Goal: Information Seeking & Learning: Learn about a topic

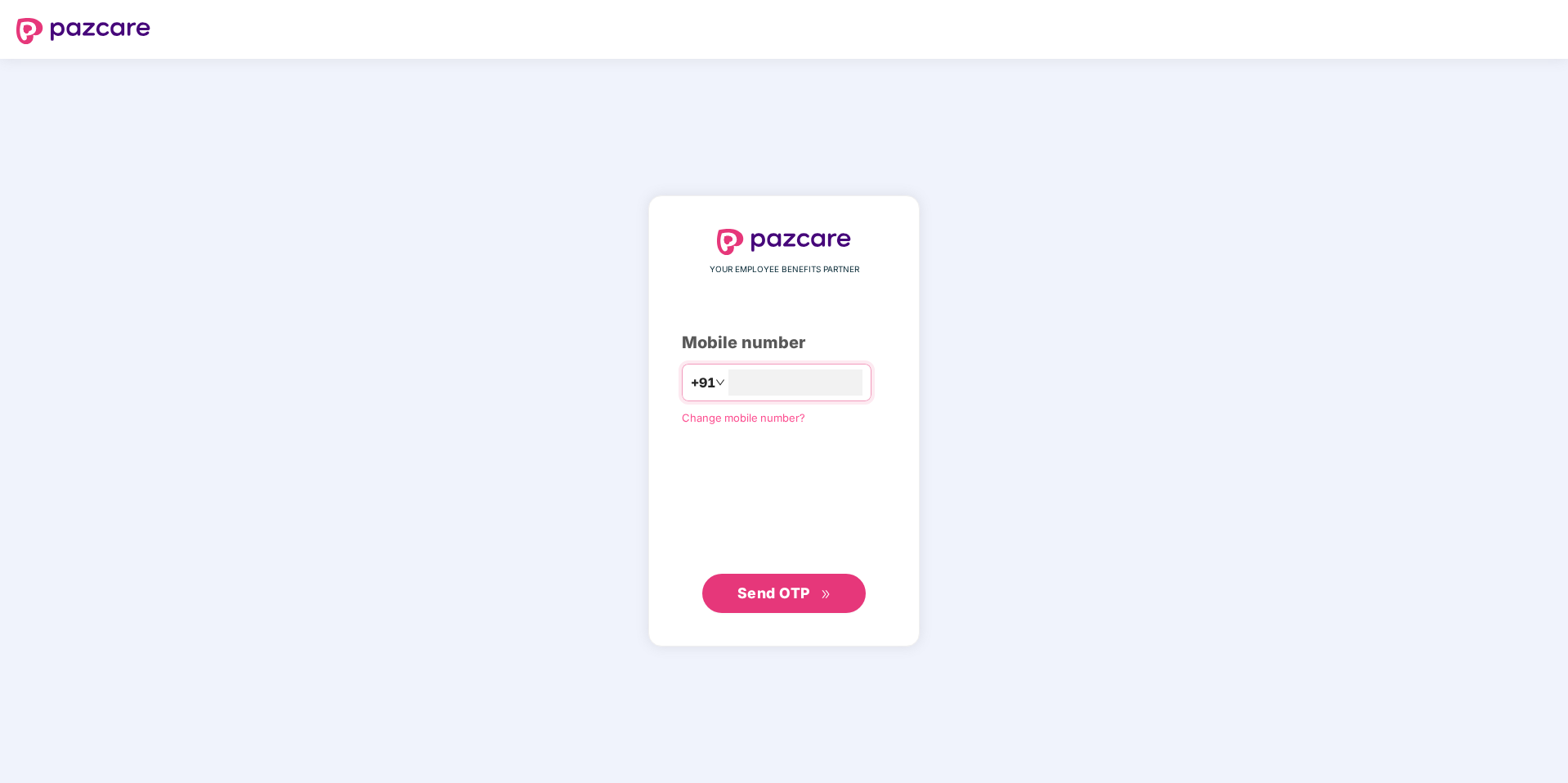
type input "**********"
click at [767, 589] on span "Send OTP" at bounding box center [774, 592] width 73 height 18
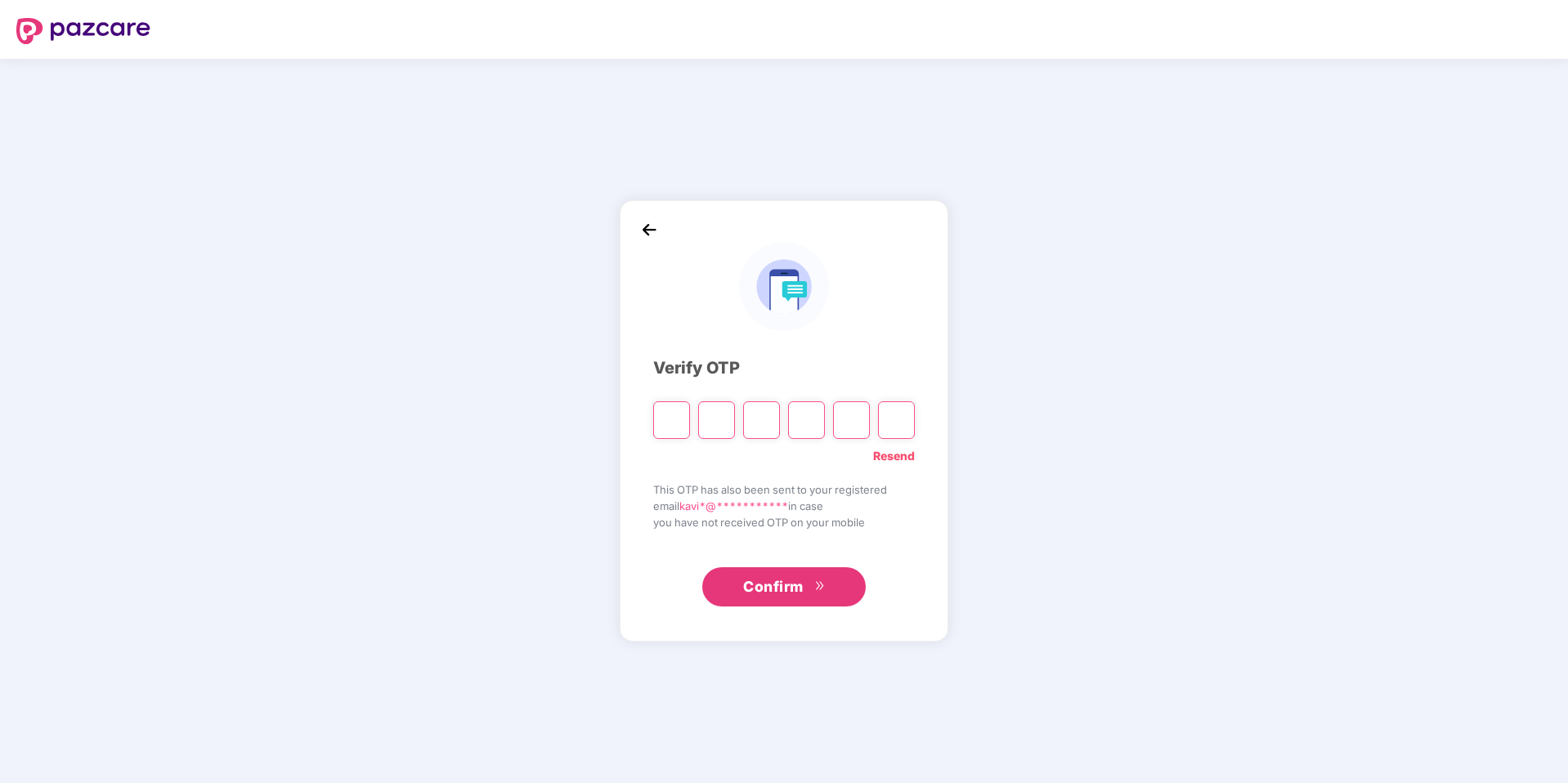
type input "*"
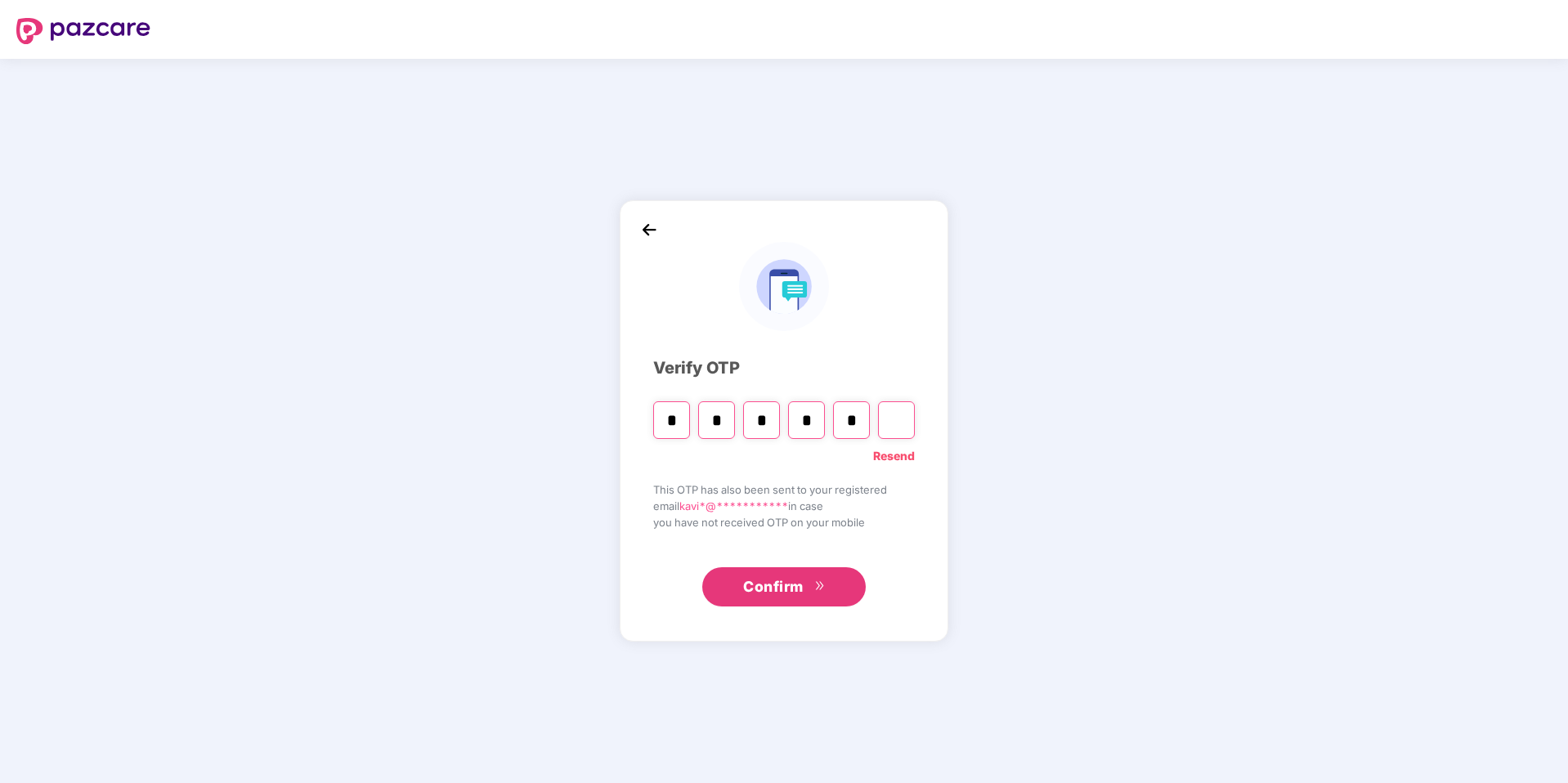
type input "*"
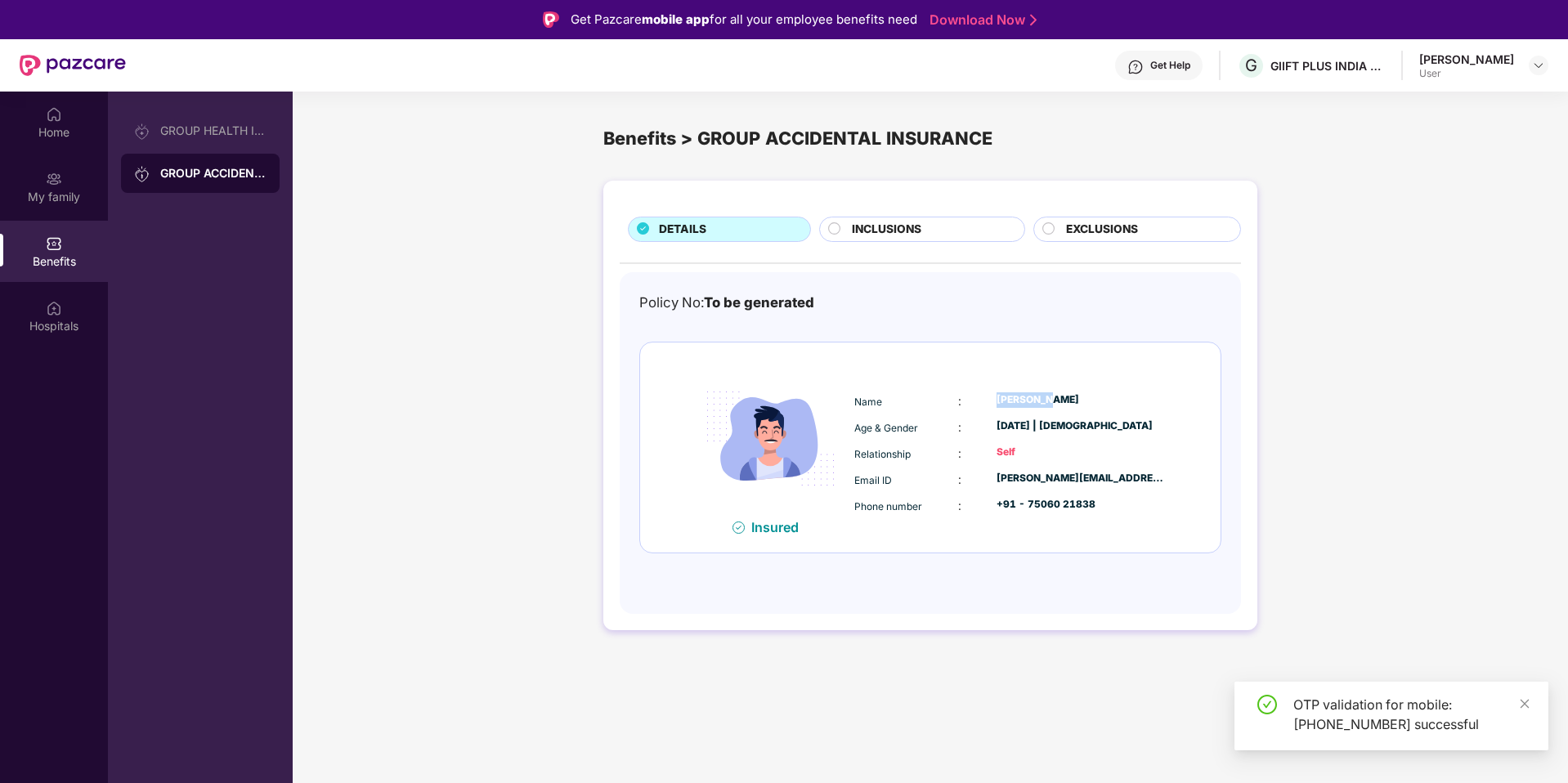
drag, startPoint x: 982, startPoint y: 402, endPoint x: 1080, endPoint y: 399, distance: 98.0
click at [1076, 401] on div "Name : [PERSON_NAME]" at bounding box center [1010, 402] width 311 height 18
click at [1080, 399] on div "Kavin Raj" at bounding box center [1081, 400] width 169 height 16
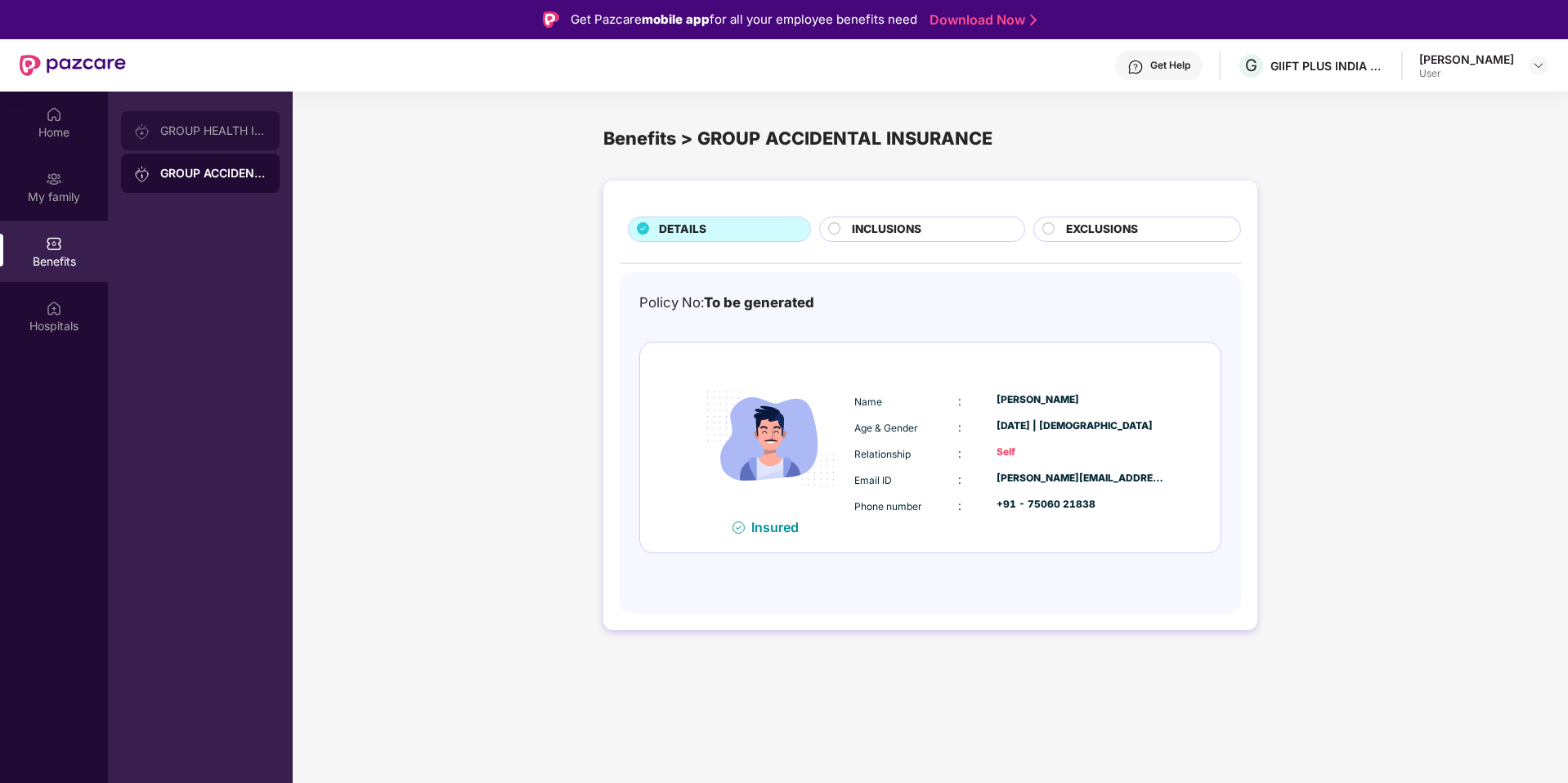
click at [213, 128] on div "GROUP HEALTH INSURANCE" at bounding box center [213, 131] width 106 height 13
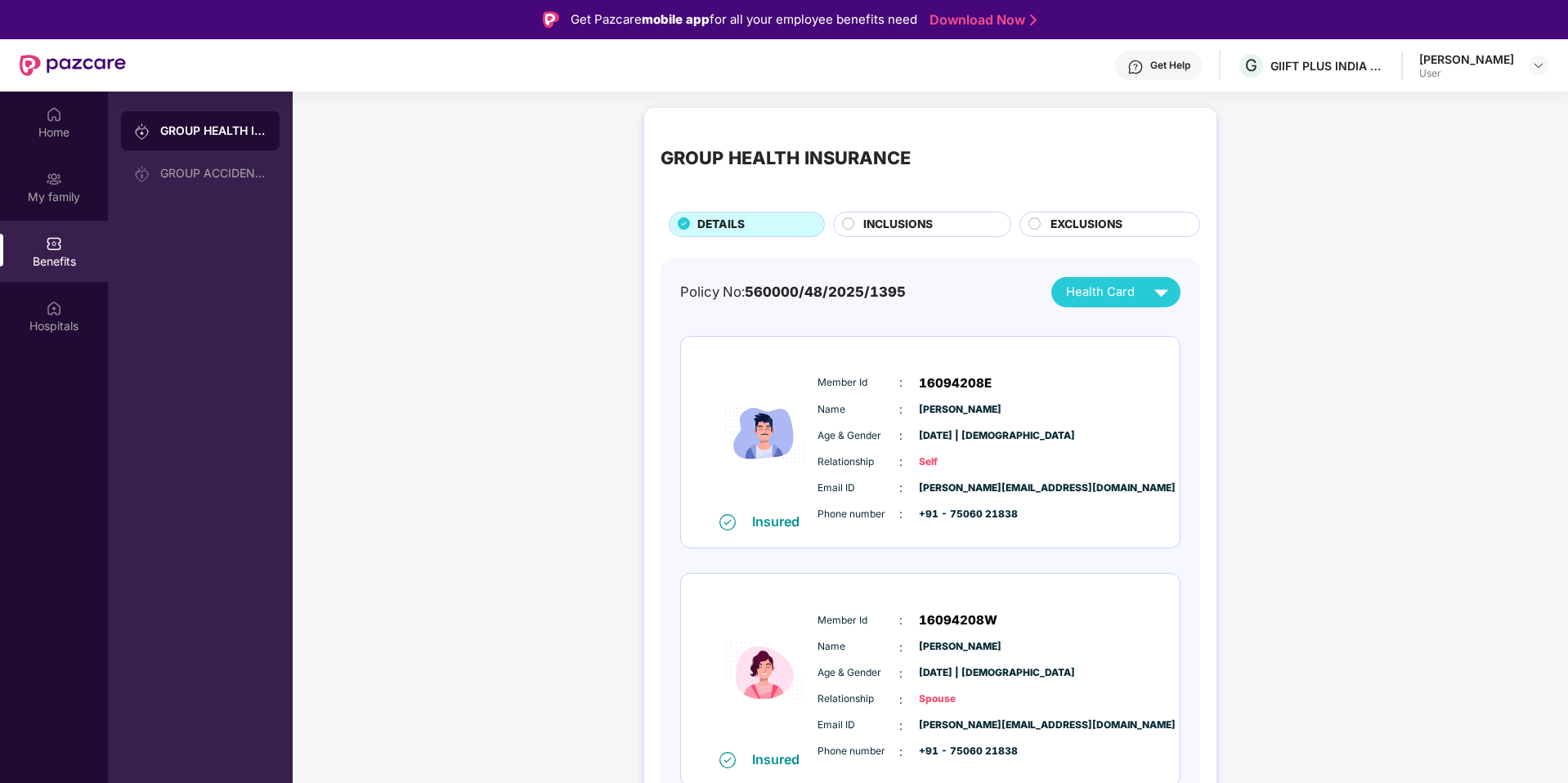
click at [986, 518] on span "+91 - 75060 21838" at bounding box center [960, 514] width 82 height 16
click at [1093, 407] on div "Name : Kavin Raj" at bounding box center [980, 410] width 324 height 18
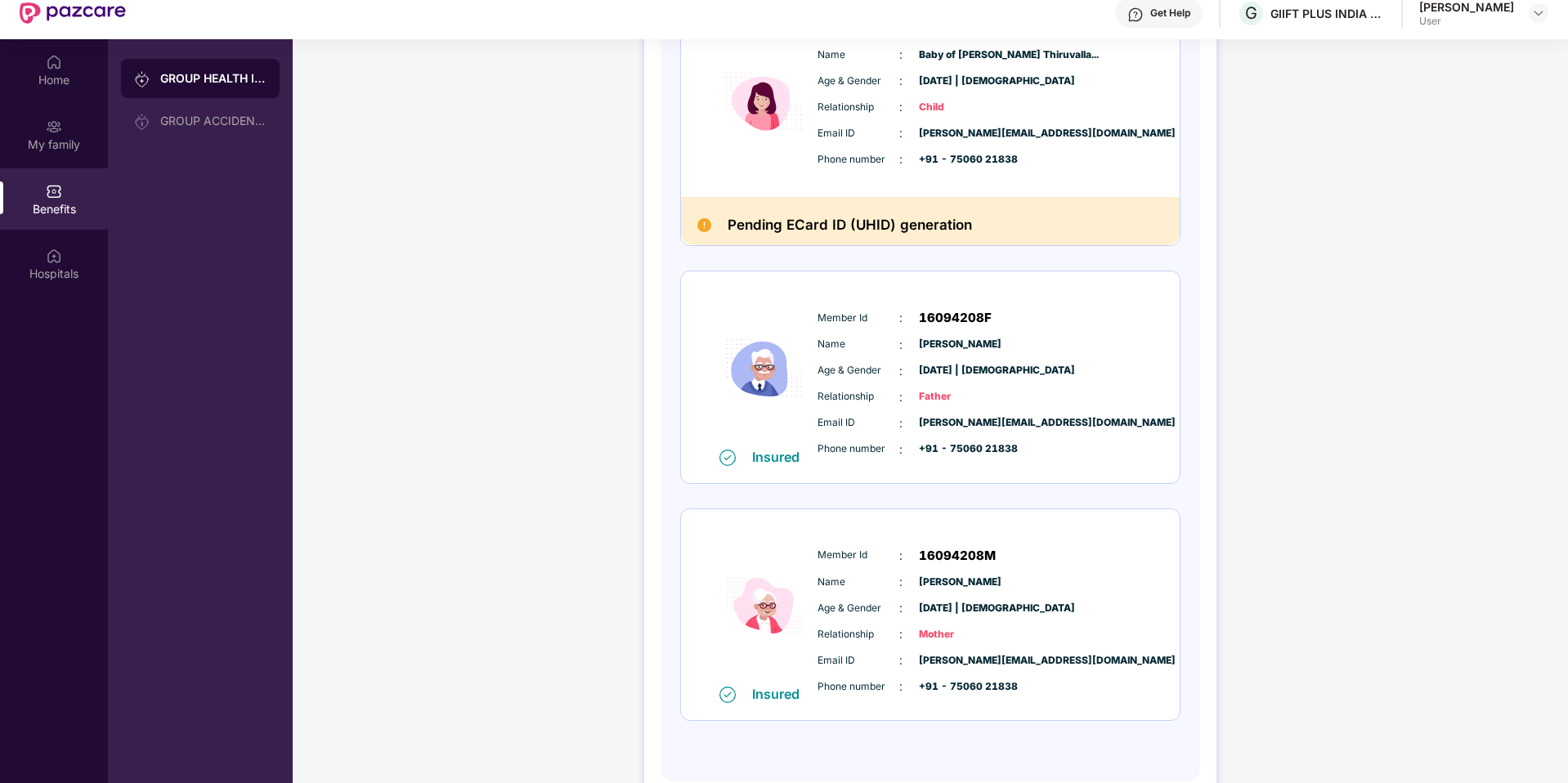
scroll to position [91, 0]
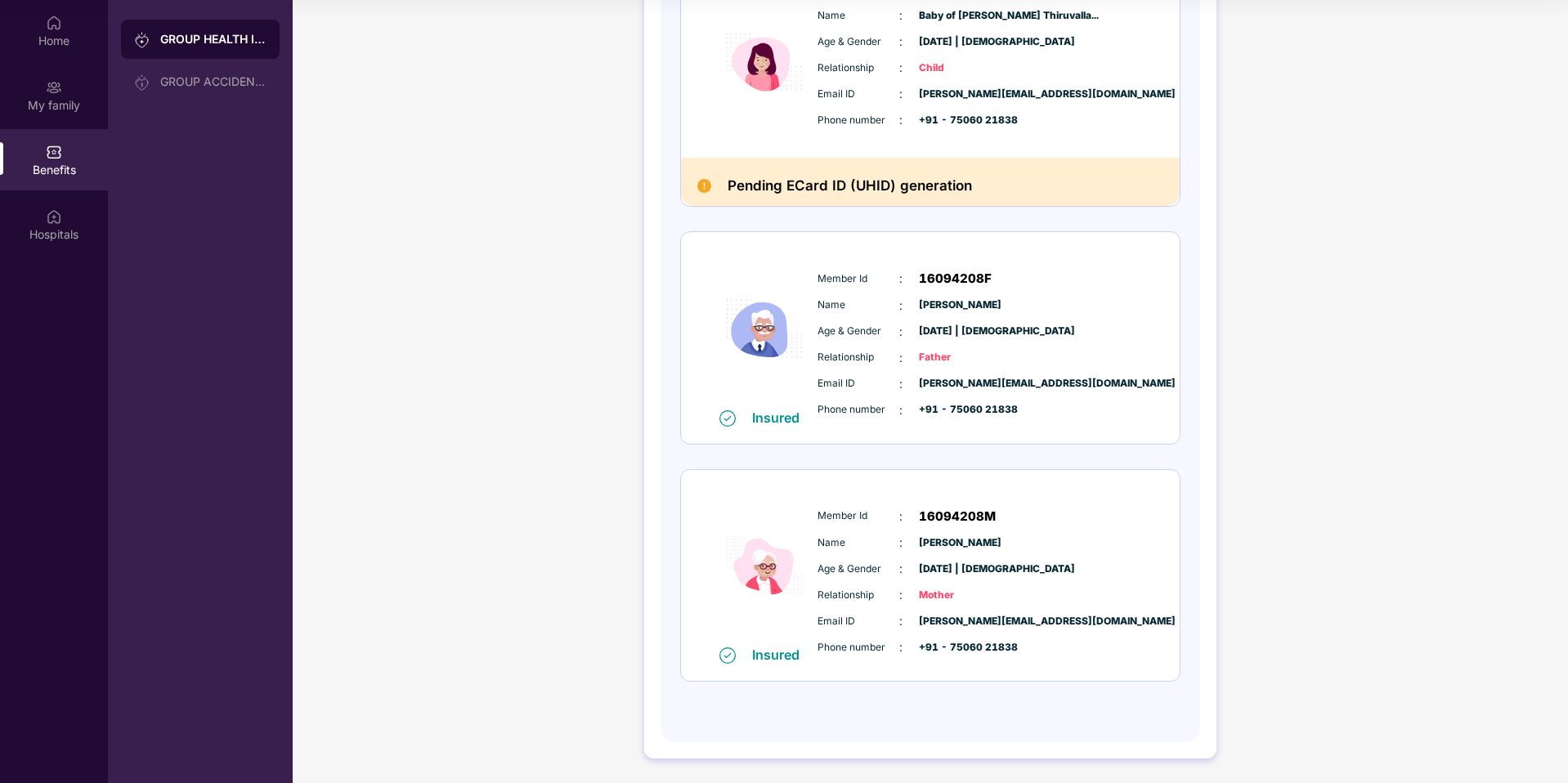
click at [1045, 611] on div "Member Id : 16094208M Name : Abirami Rajendran Age & Gender : 21 July 1972 | Fe…" at bounding box center [979, 581] width 333 height 167
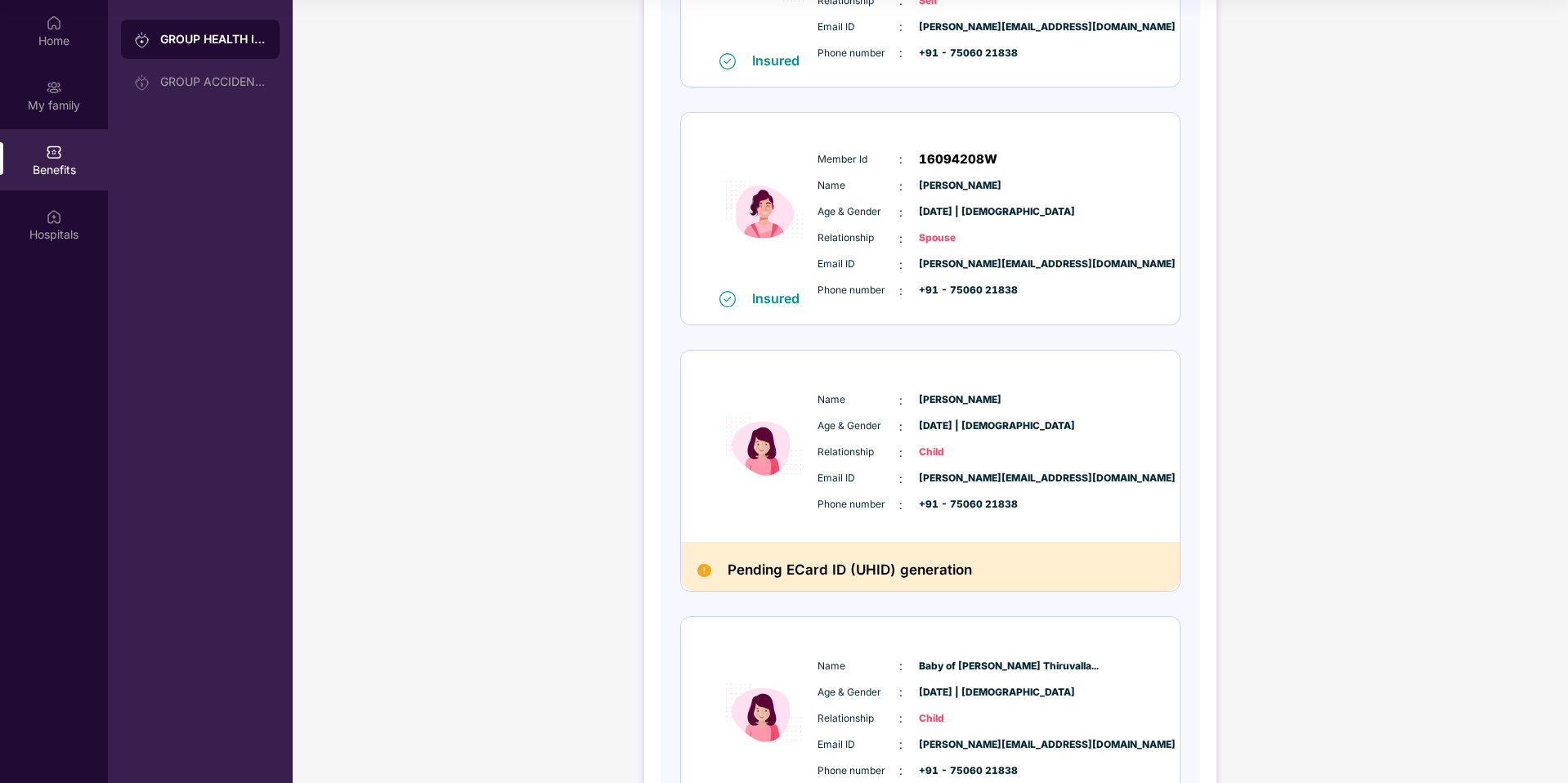
click at [875, 222] on div "Member Id : 16094208W Name : Malarvizhi Thiruvalluvan Age & Gender : 05 June 19…" at bounding box center [979, 225] width 333 height 167
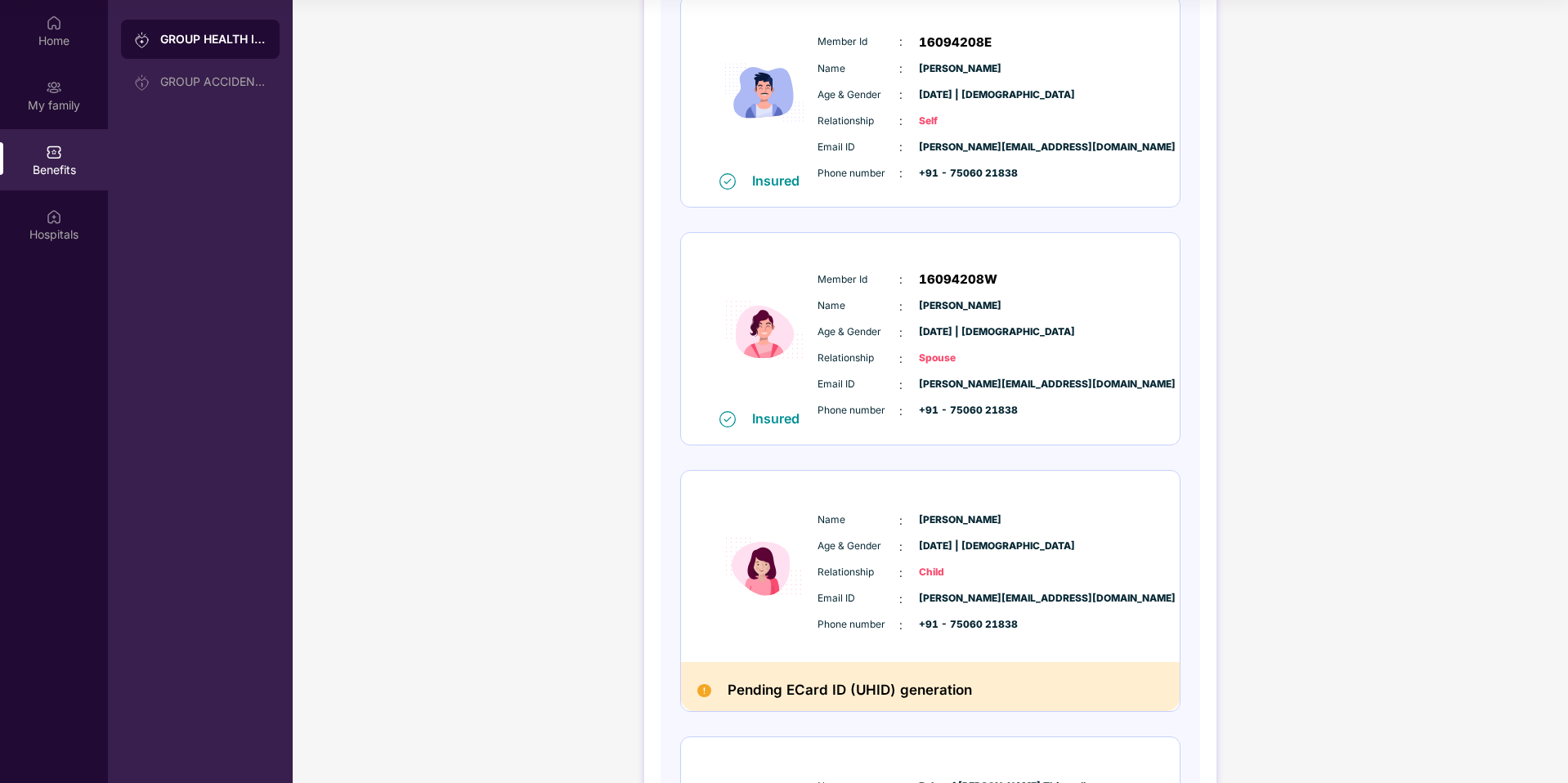
scroll to position [218, 0]
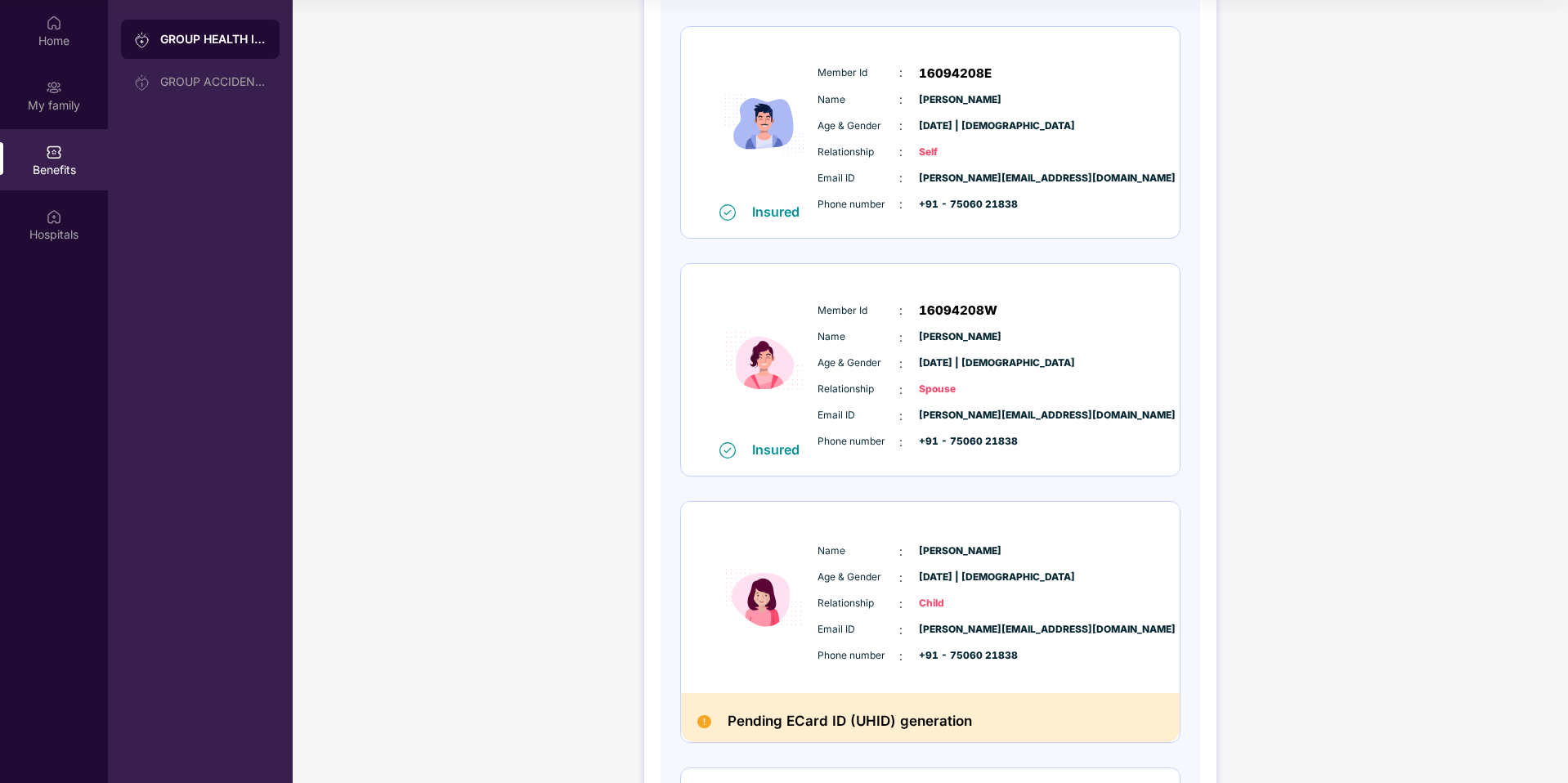
click at [916, 222] on div "Insured Member Id : 16094208E Name : Kavin Raj Age & Gender : 03 Mar 1992 | Mal…" at bounding box center [930, 133] width 498 height 212
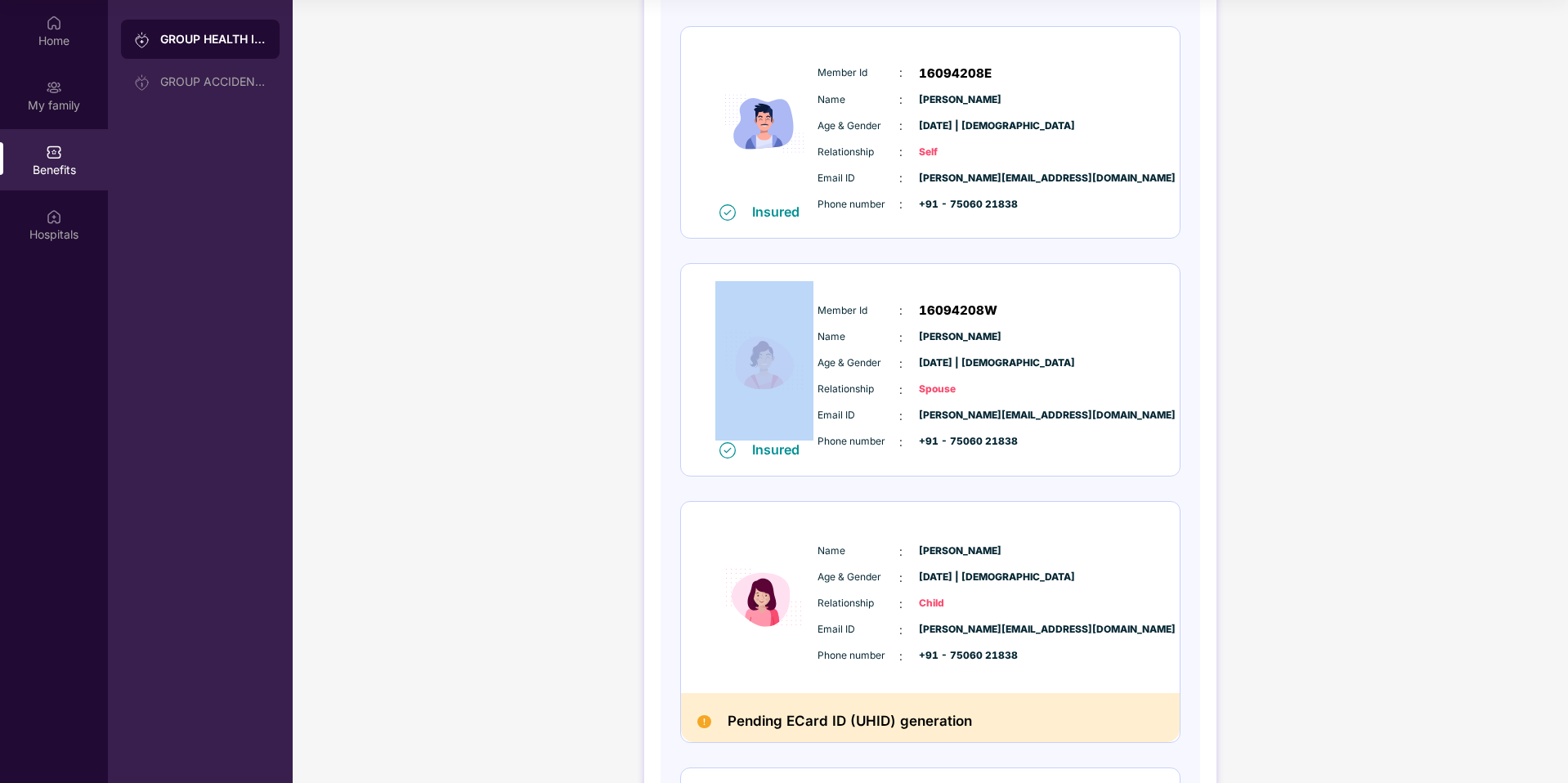
click at [916, 222] on div "Insured Member Id : 16094208E Name : Kavin Raj Age & Gender : 03 Mar 1992 | Mal…" at bounding box center [930, 133] width 498 height 212
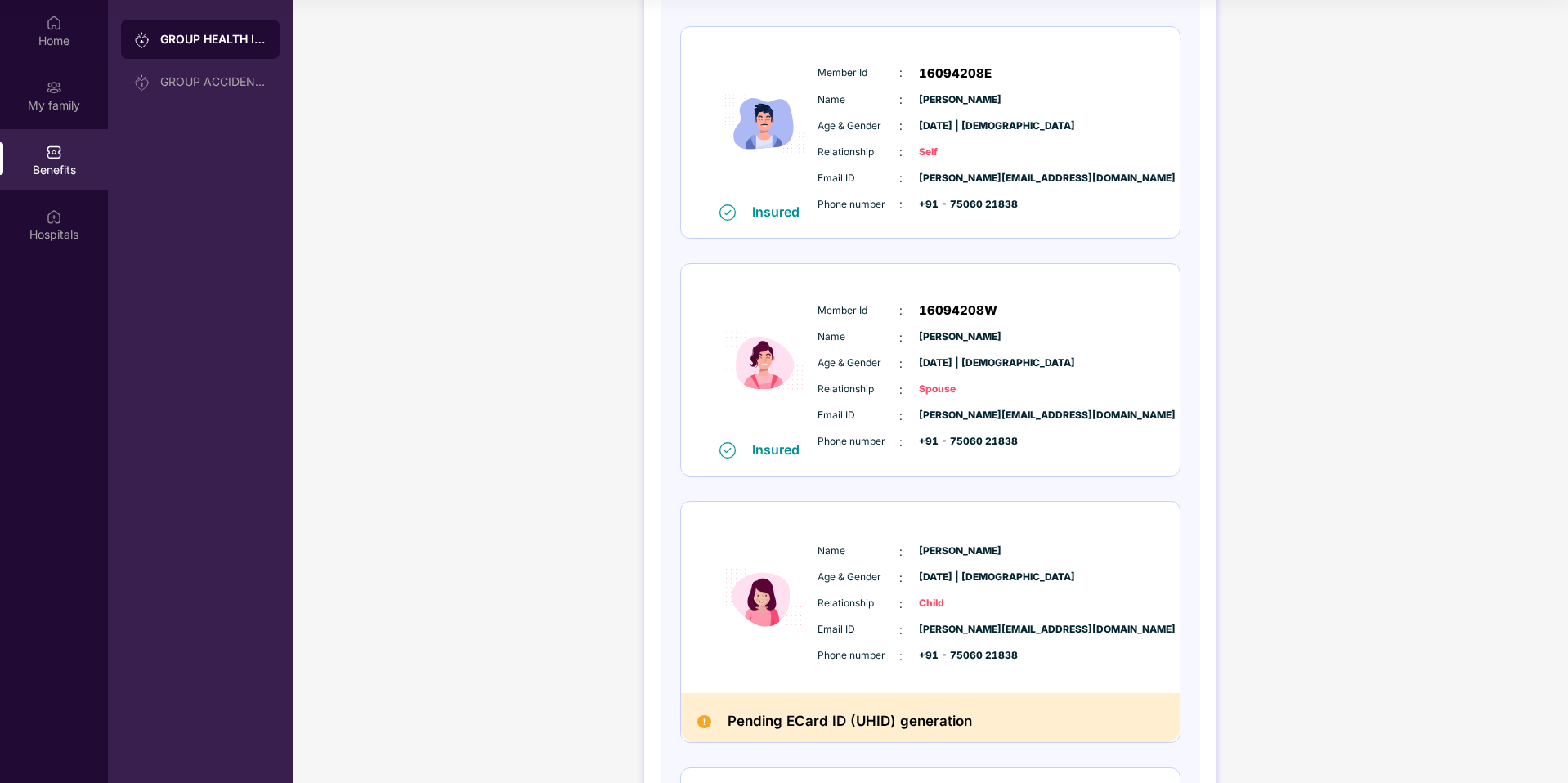
click at [939, 179] on span "kavin@xoxoday.com" at bounding box center [960, 178] width 82 height 16
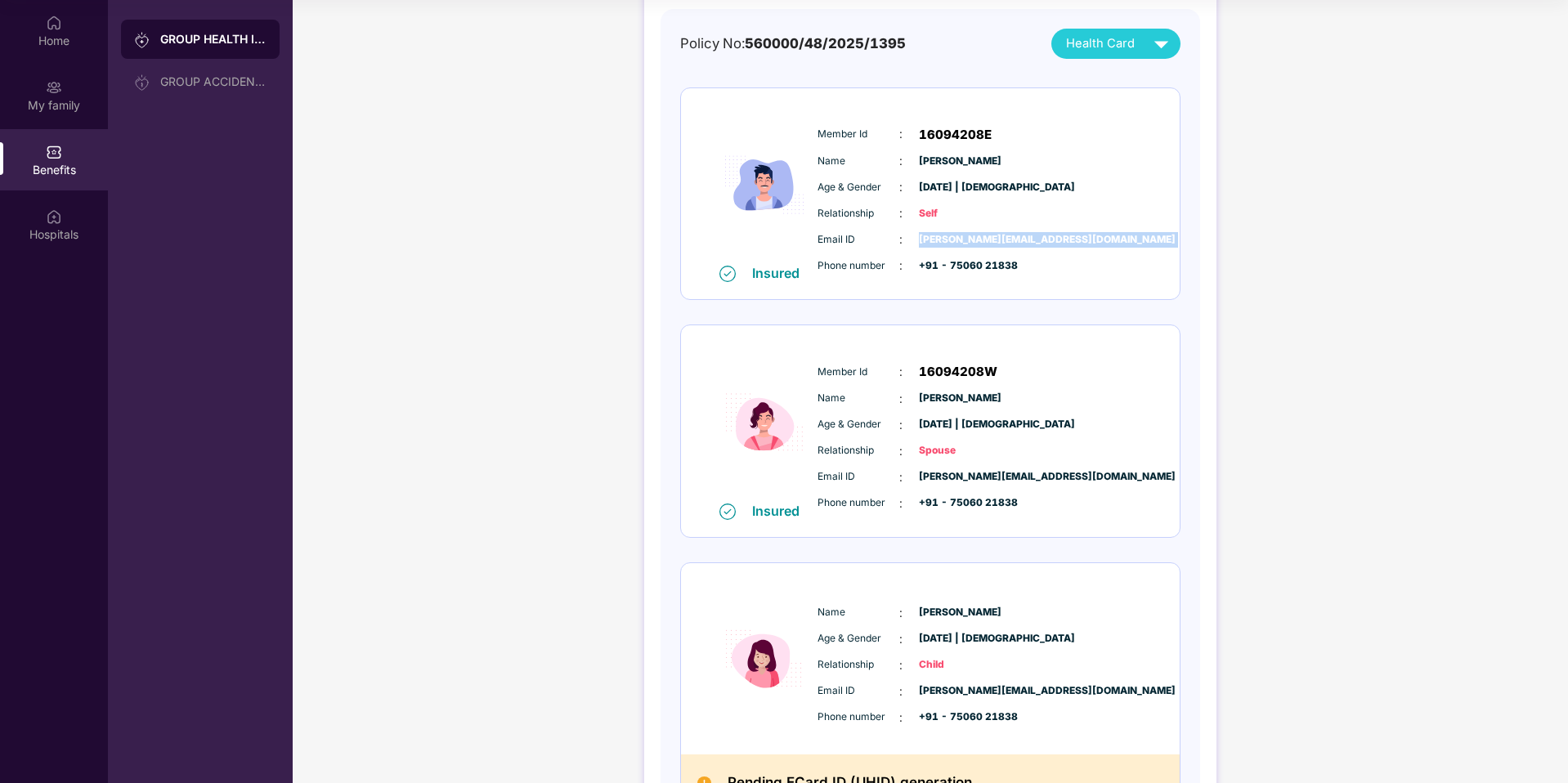
scroll to position [151, 0]
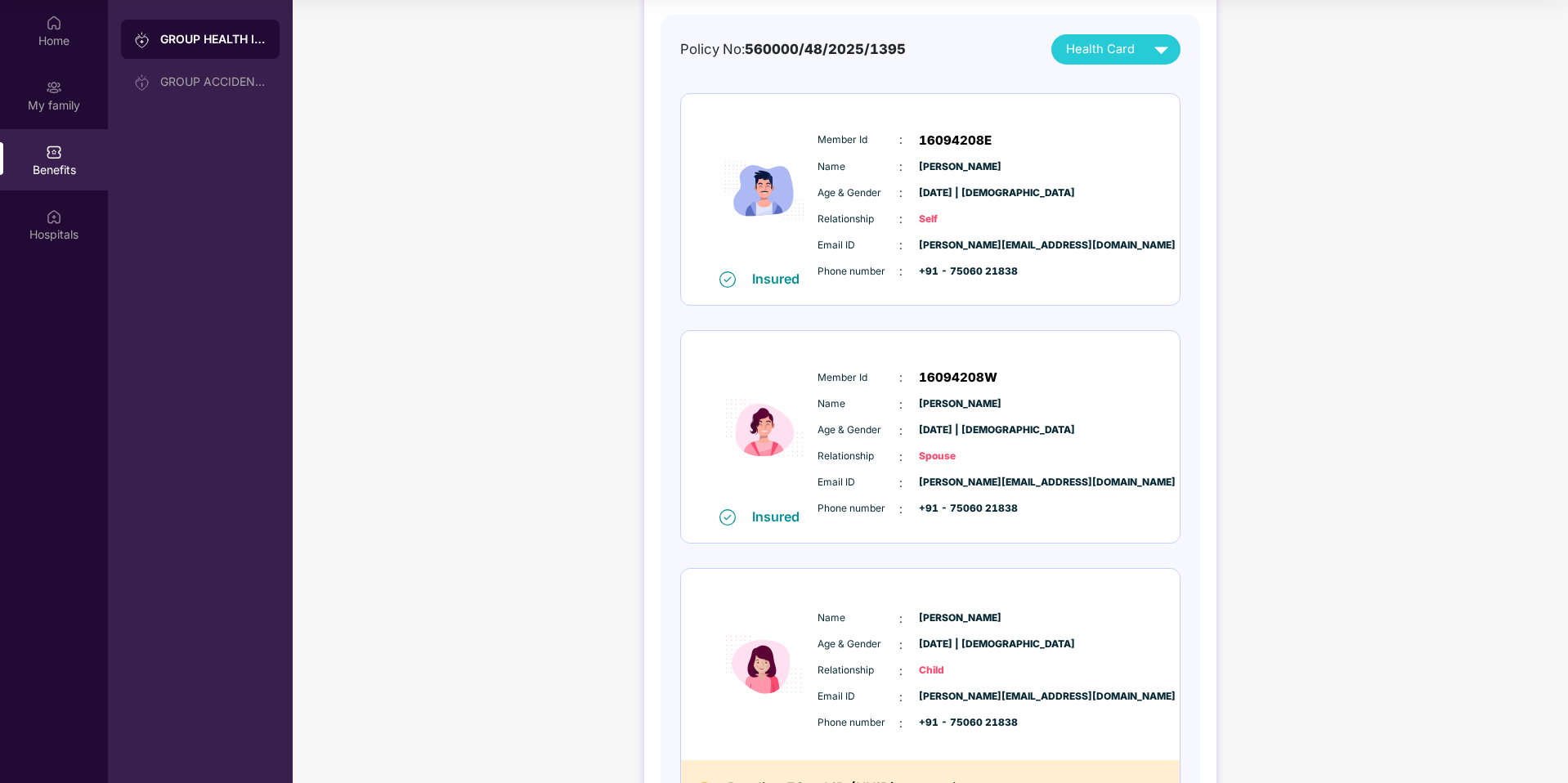
click at [942, 186] on span "03 Mar 1992 | Male" at bounding box center [960, 193] width 82 height 16
click at [1123, 250] on div "Email ID : kavin@xoxoday.com" at bounding box center [980, 245] width 324 height 18
click at [1170, 53] on img at bounding box center [1161, 49] width 29 height 29
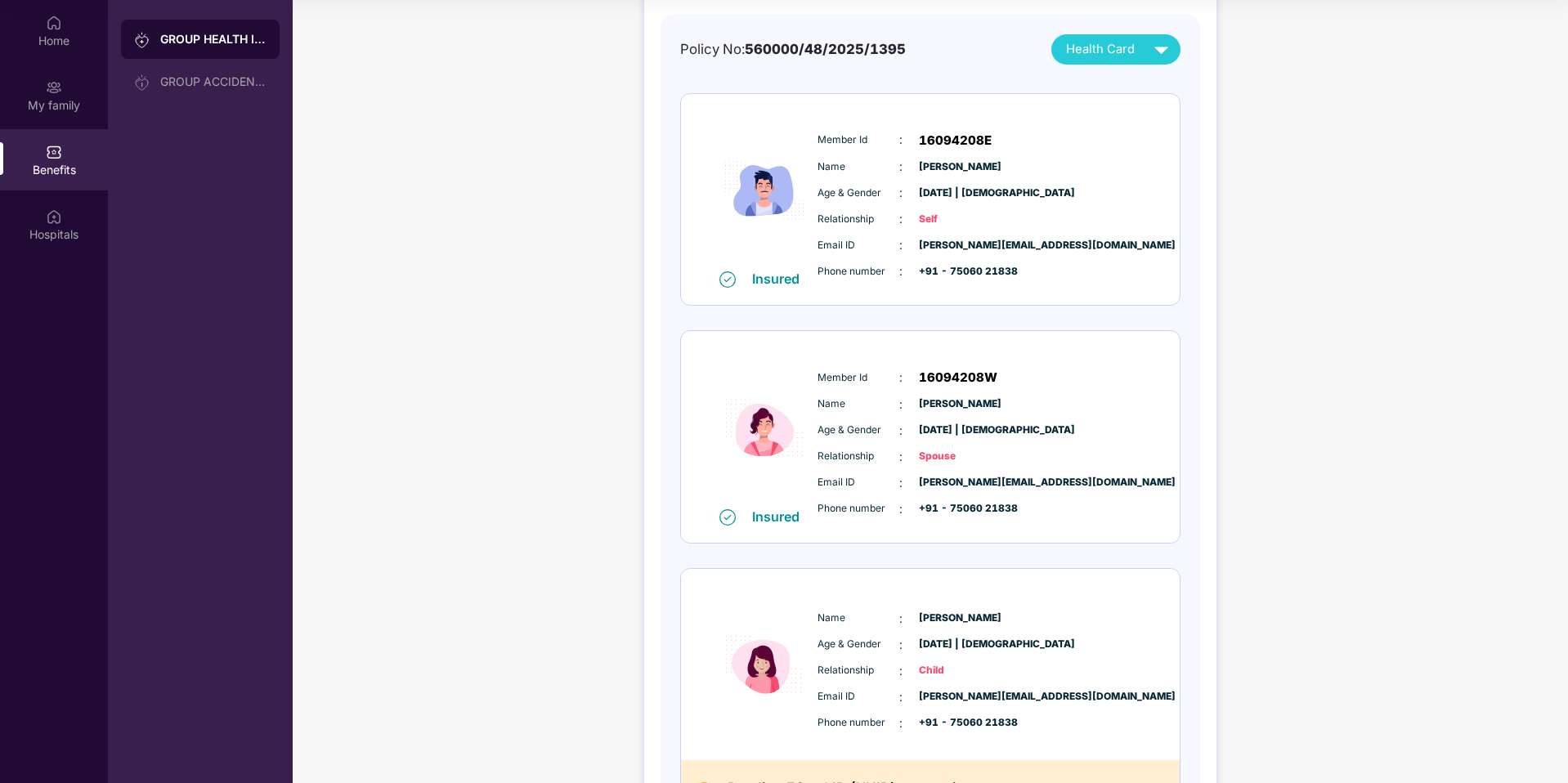
click at [1137, 391] on div "Member Id : 16094208W Name : Malarvizhi Thiruvalluvan Age & Gender : 05 June 19…" at bounding box center [979, 443] width 333 height 167
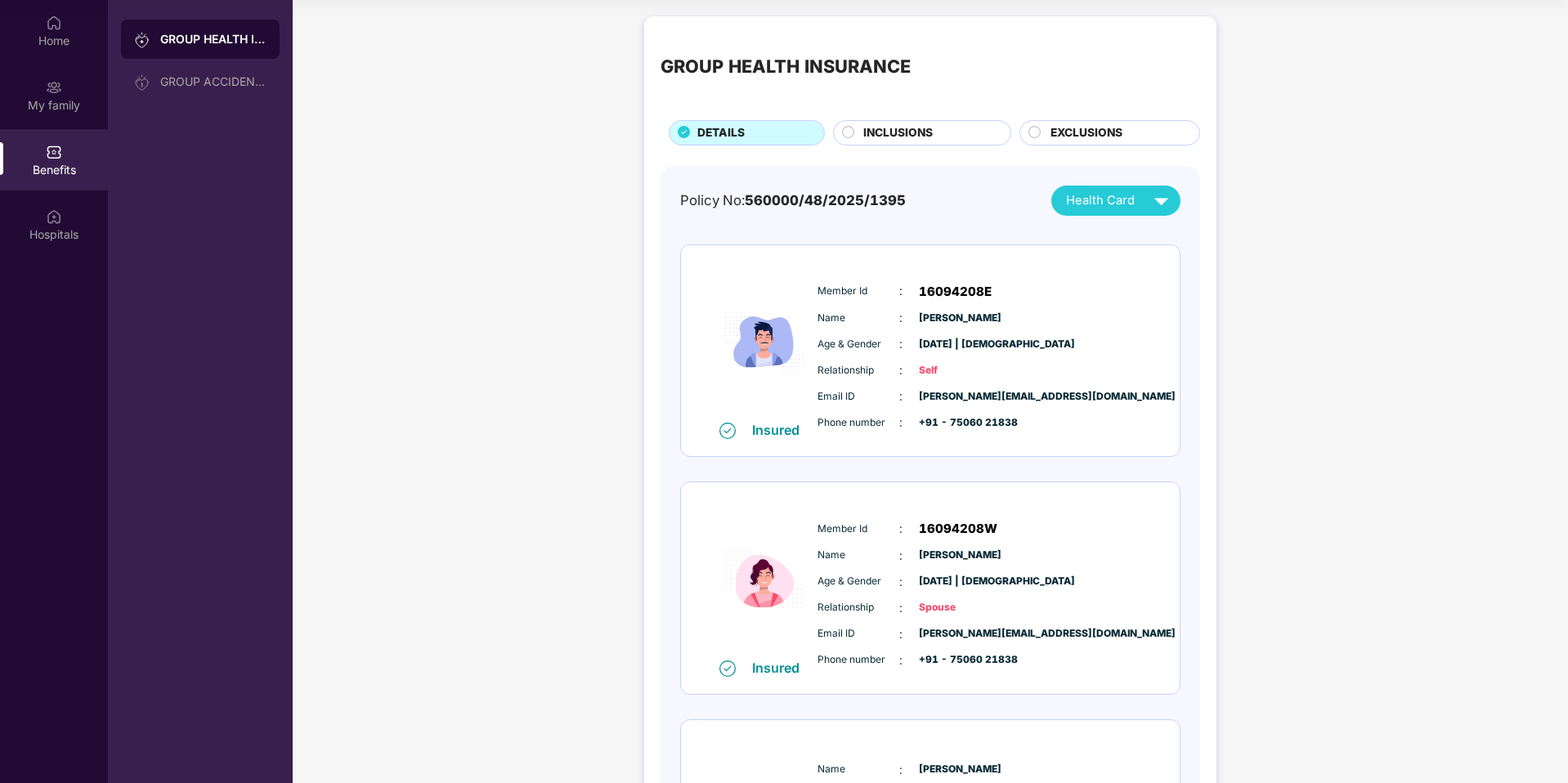
scroll to position [0, 0]
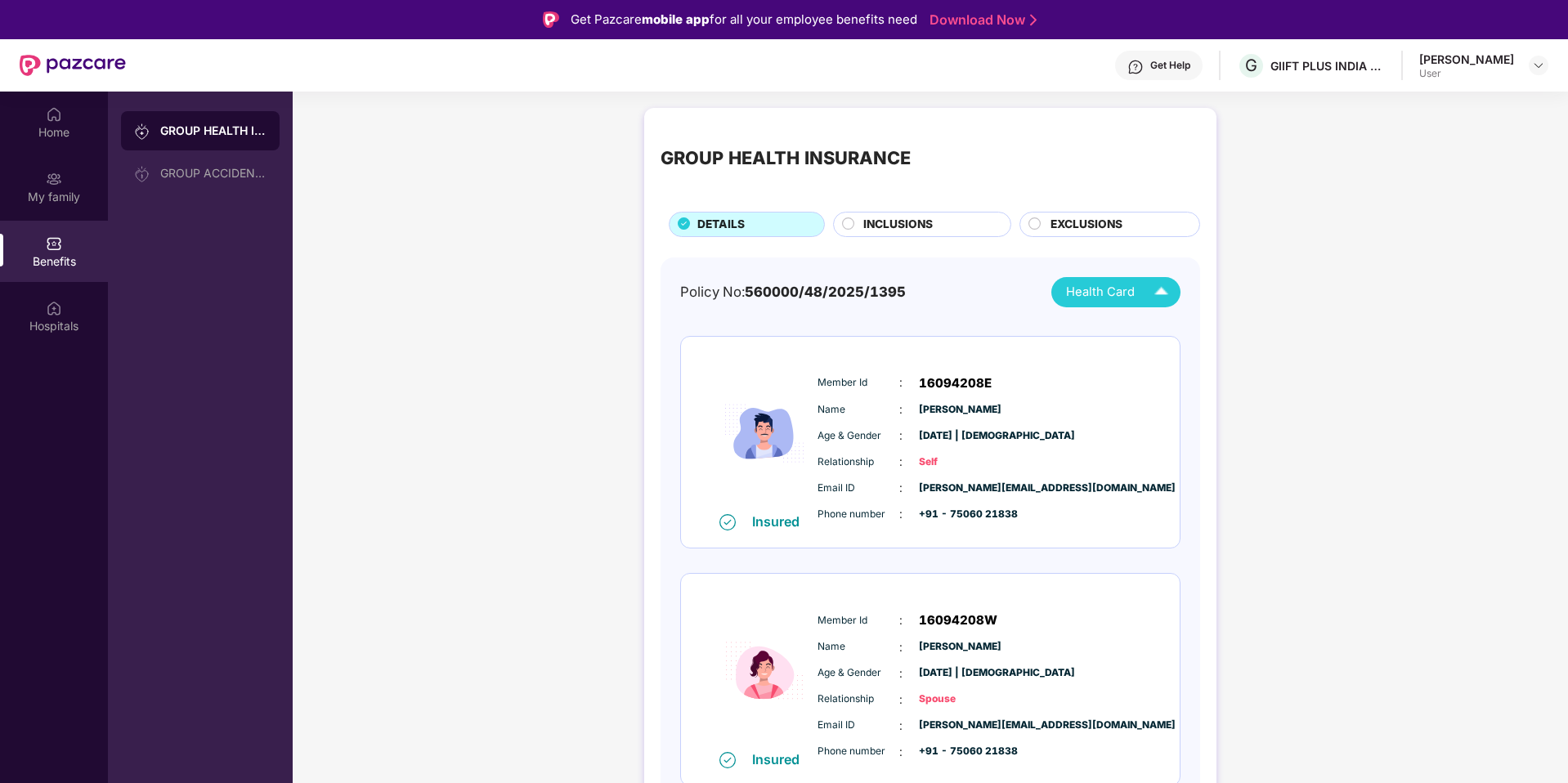
click at [1108, 286] on span "Health Card" at bounding box center [1100, 292] width 69 height 18
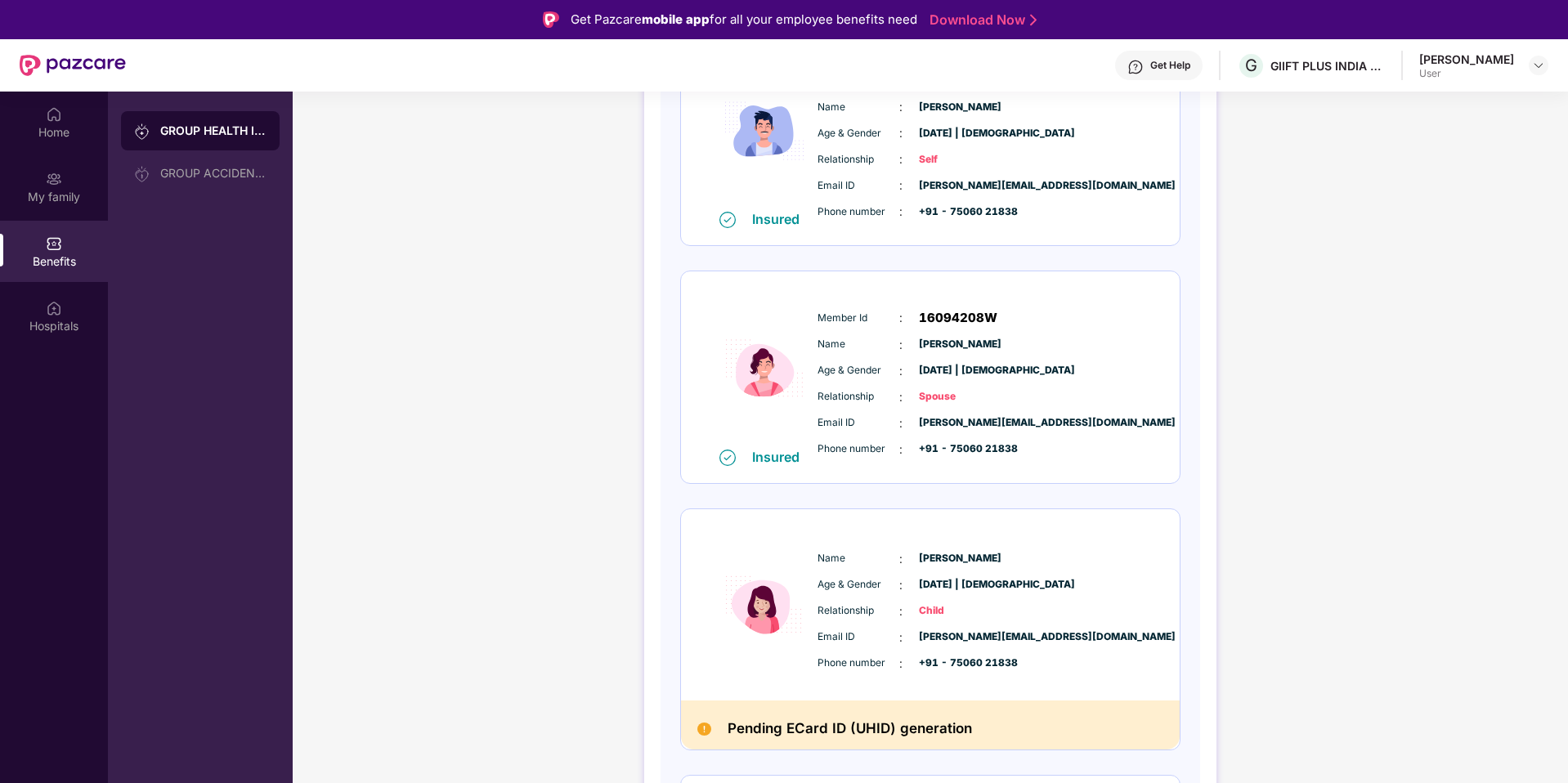
scroll to position [312, 0]
